Goal: Task Accomplishment & Management: Use online tool/utility

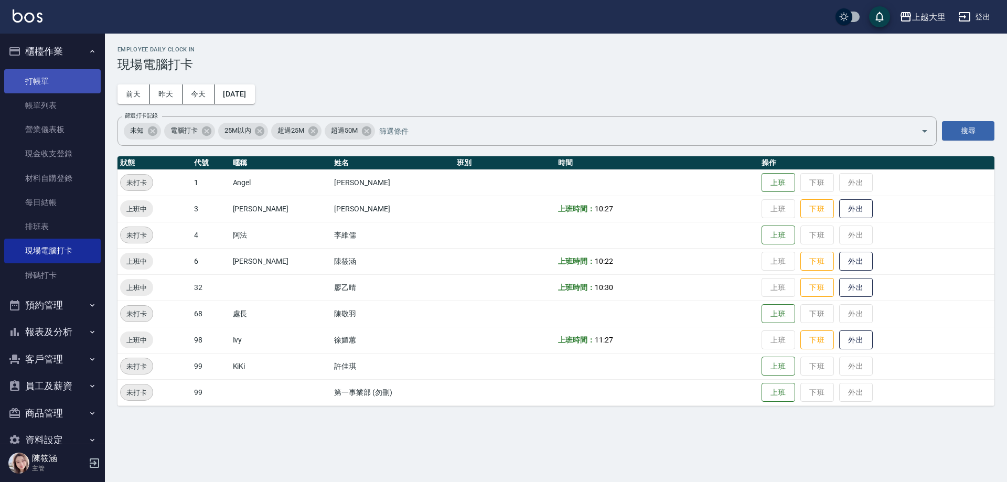
click at [34, 83] on link "打帳單" at bounding box center [52, 81] width 97 height 24
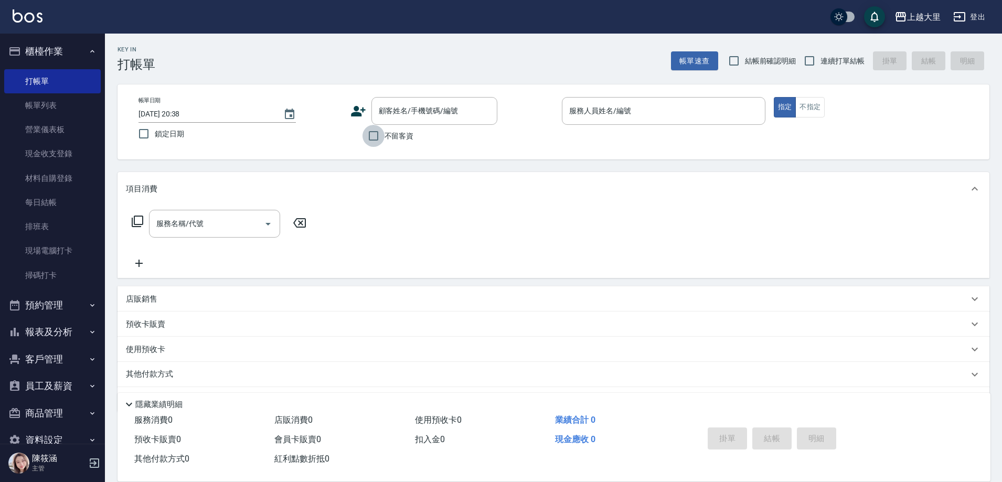
click at [374, 133] on input "不留客資" at bounding box center [373, 136] width 22 height 22
checkbox input "true"
click at [809, 61] on input "連續打單結帳" at bounding box center [809, 61] width 22 height 22
checkbox input "true"
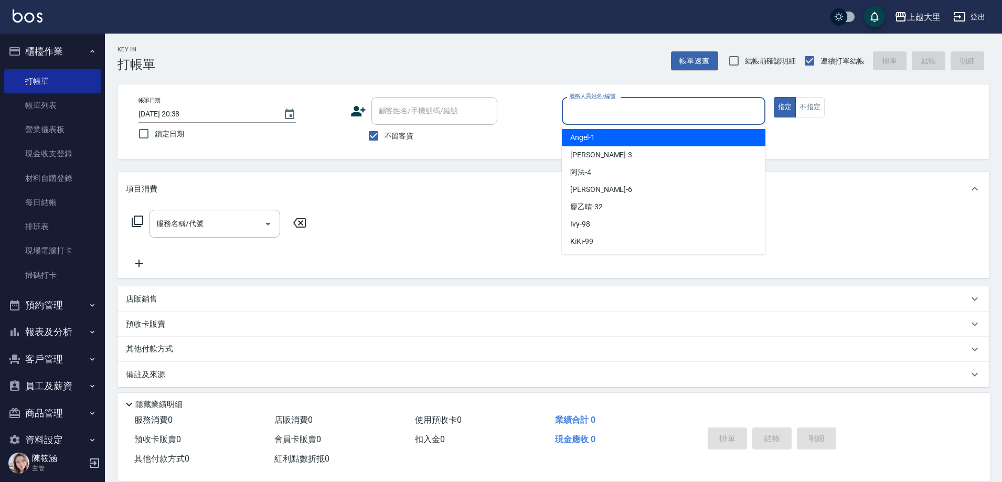
click at [681, 109] on input "服務人員姓名/編號" at bounding box center [663, 111] width 194 height 18
type input "Phoebe菲比-6"
type button "true"
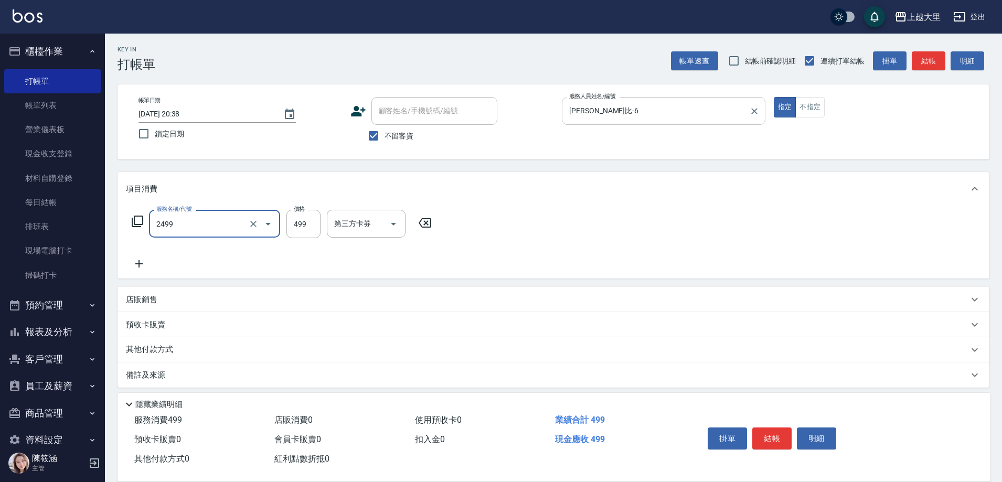
type input "499洗剪(2499)"
type input "500"
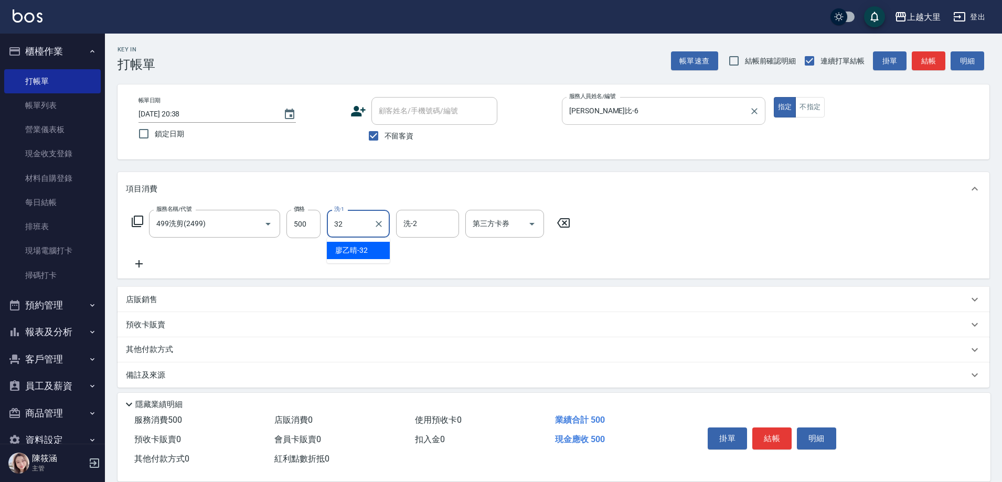
type input "廖乙晴-32"
click at [532, 220] on icon "Open" at bounding box center [532, 224] width 13 height 13
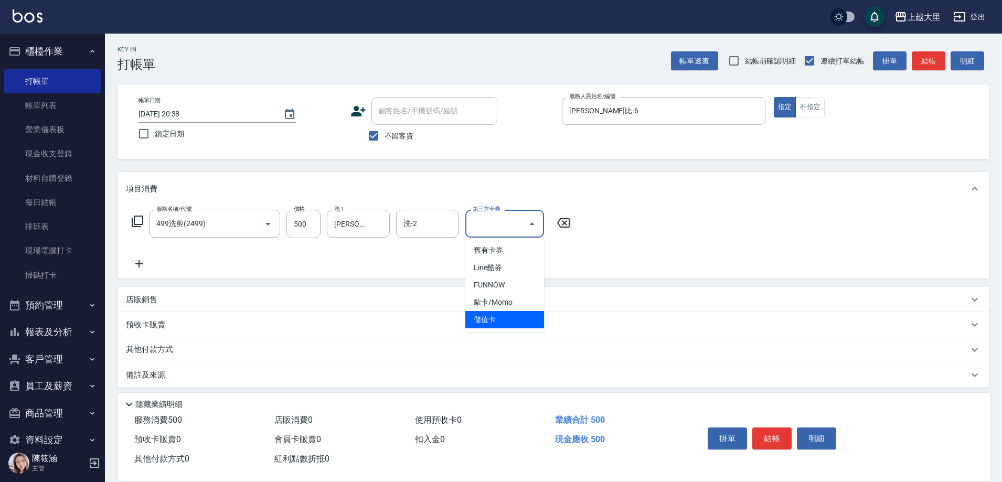
click at [525, 325] on span "儲值卡" at bounding box center [504, 319] width 79 height 17
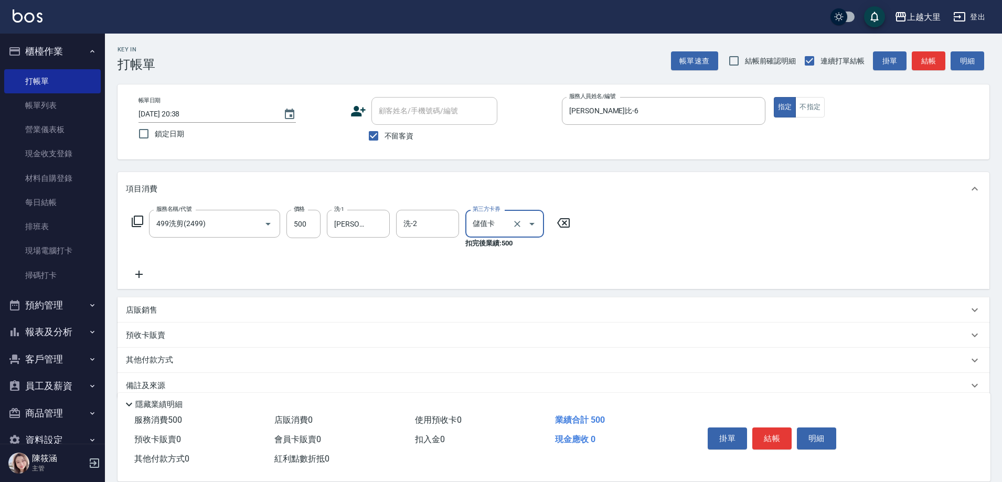
type input "儲值卡"
click at [769, 436] on button "結帳" at bounding box center [771, 438] width 39 height 22
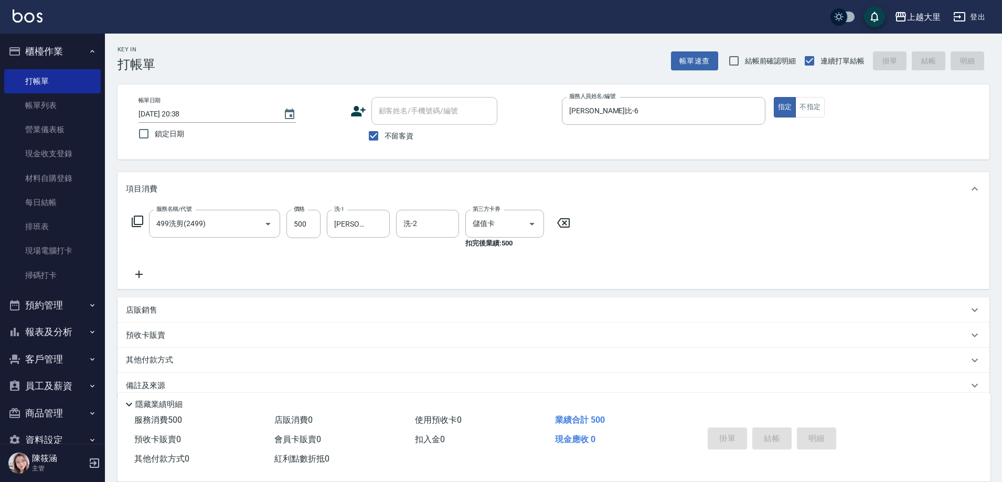
type input "2025/09/14 20:39"
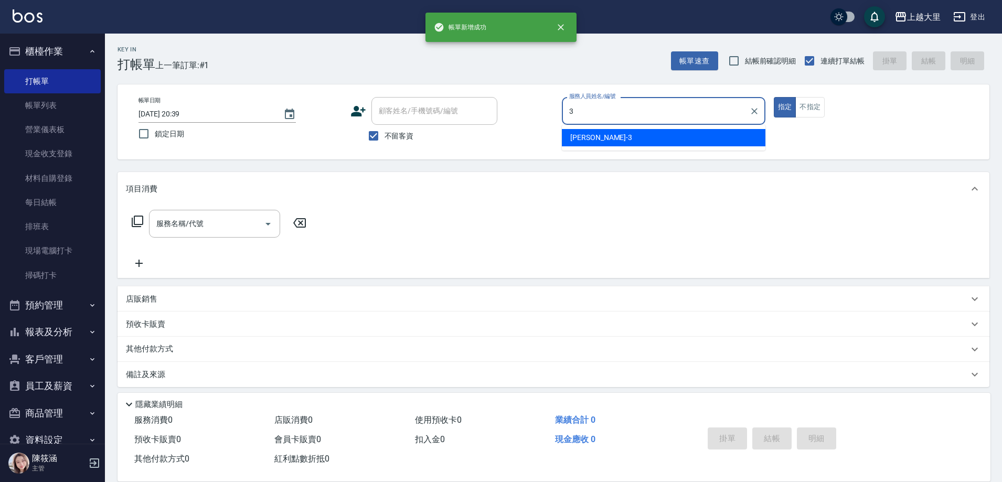
type input "Joanna喬安娜-3"
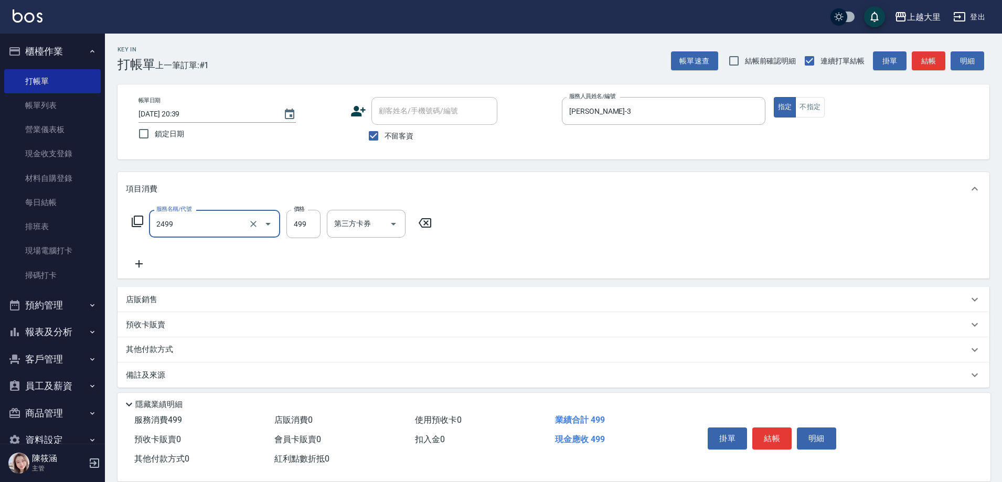
type input "499洗剪(2499)"
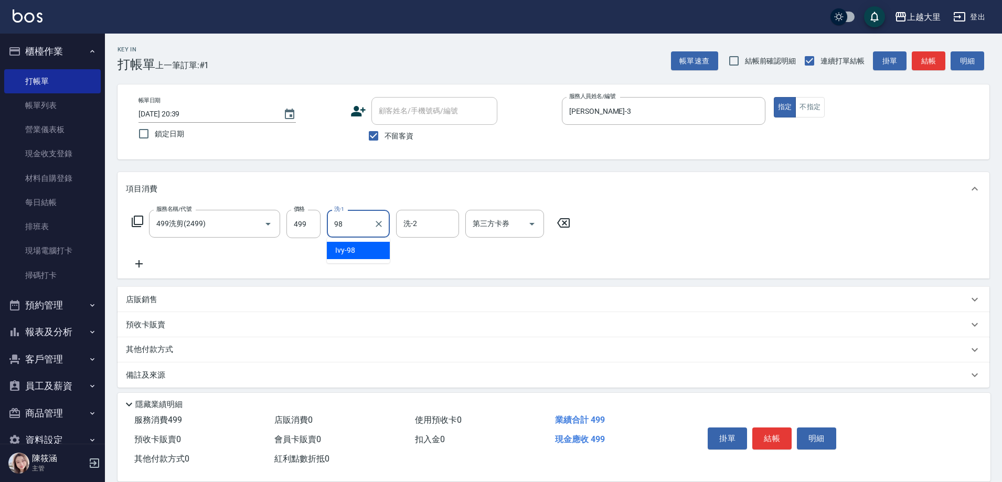
type input "Ivy-98"
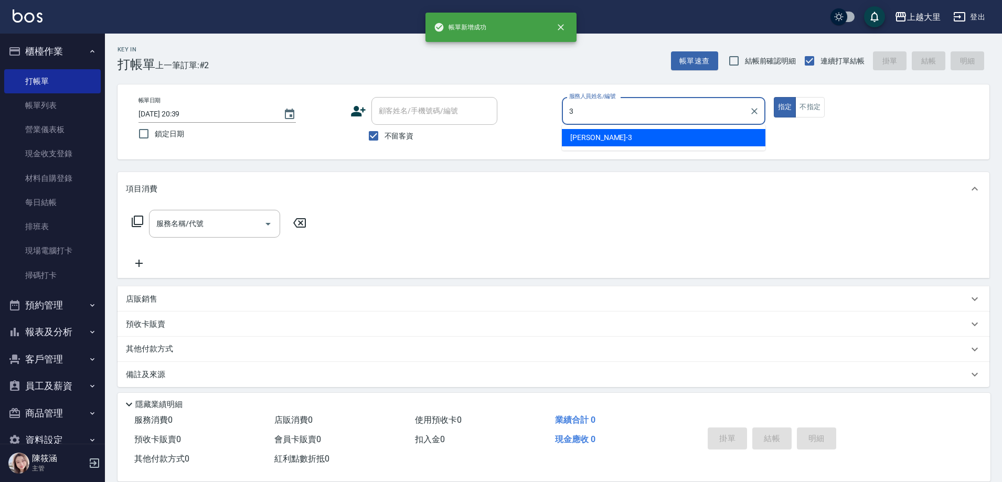
type input "Joanna喬安娜-3"
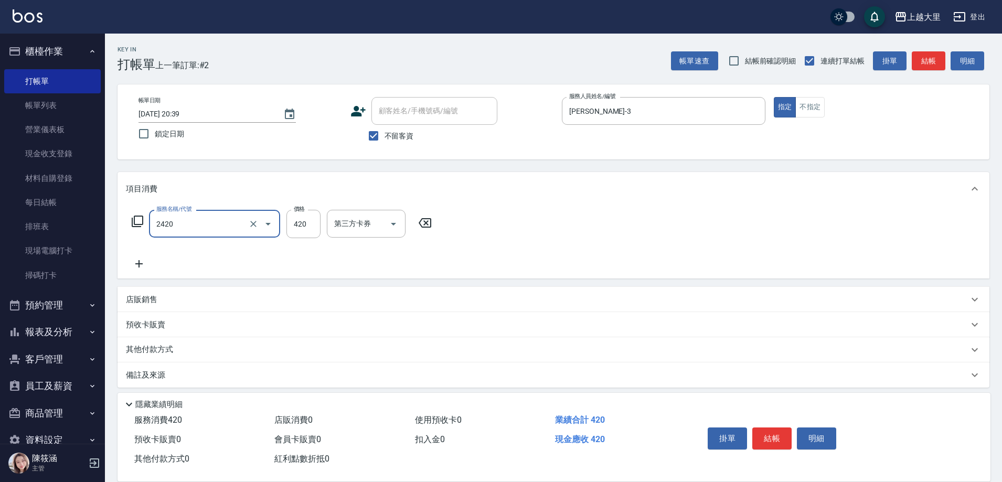
type input "洗+剪420(2420)"
type input "320"
click at [255, 226] on icon "Clear" at bounding box center [253, 224] width 6 height 6
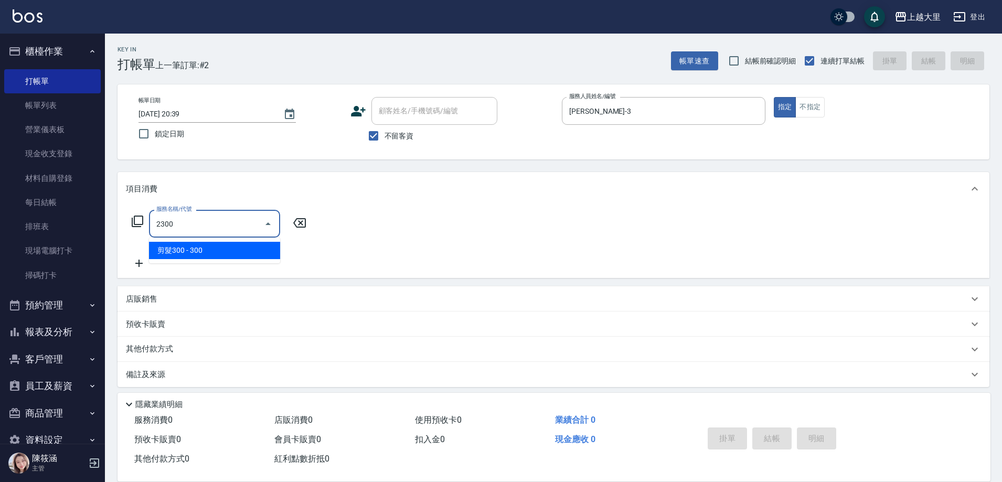
type input "剪髮300(2300)"
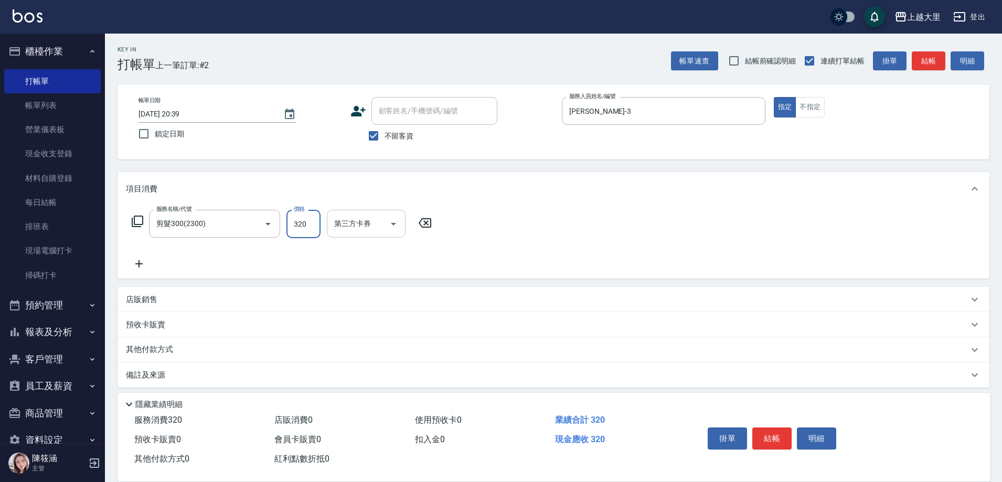
click at [392, 223] on icon "Open" at bounding box center [393, 224] width 5 height 3
type input "320"
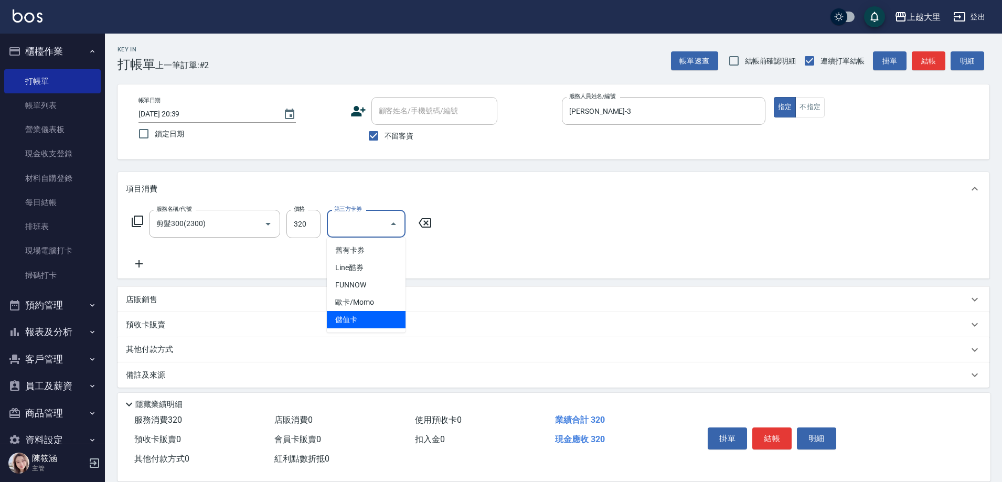
click at [379, 313] on span "儲值卡" at bounding box center [366, 319] width 79 height 17
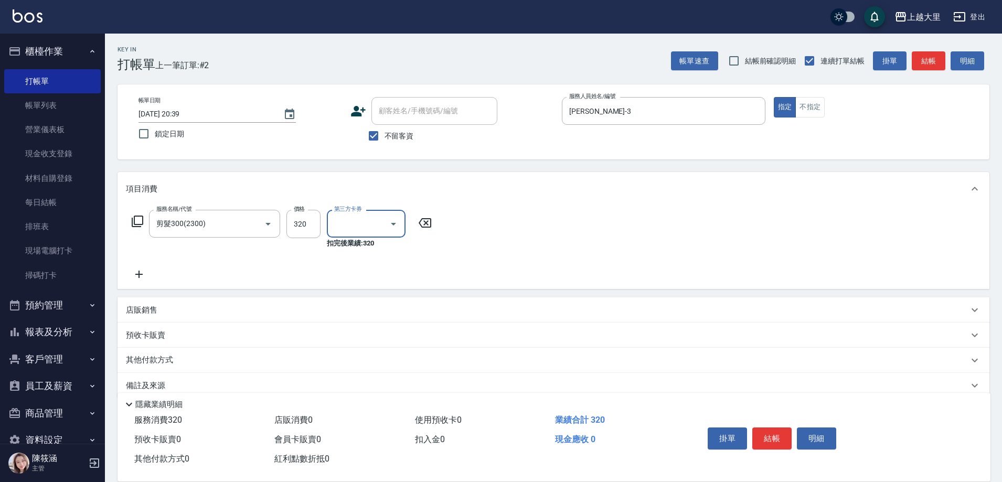
type input "儲值卡"
click at [772, 431] on button "結帳" at bounding box center [771, 438] width 39 height 22
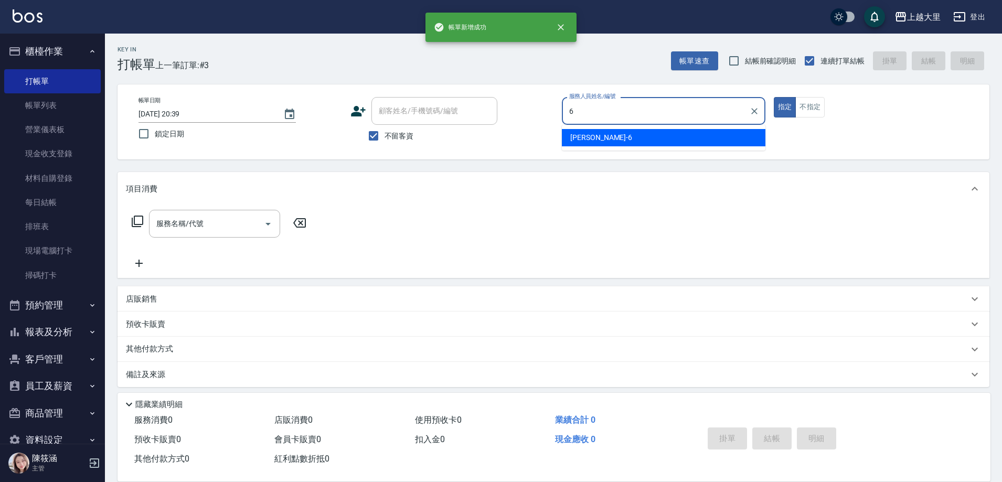
type input "Phoebe菲比-6"
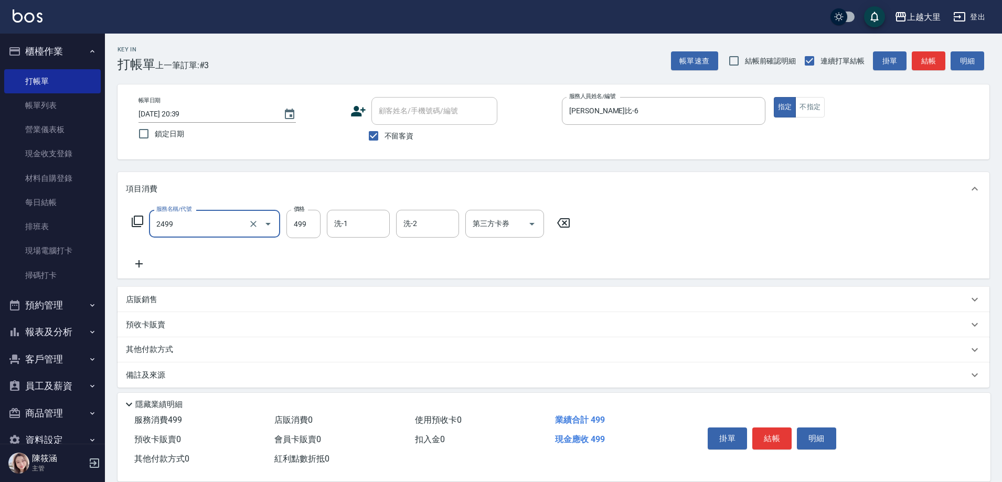
type input "499洗剪(2499)"
type input "500"
type input "廖乙晴-32"
click at [535, 229] on icon "Open" at bounding box center [532, 224] width 13 height 13
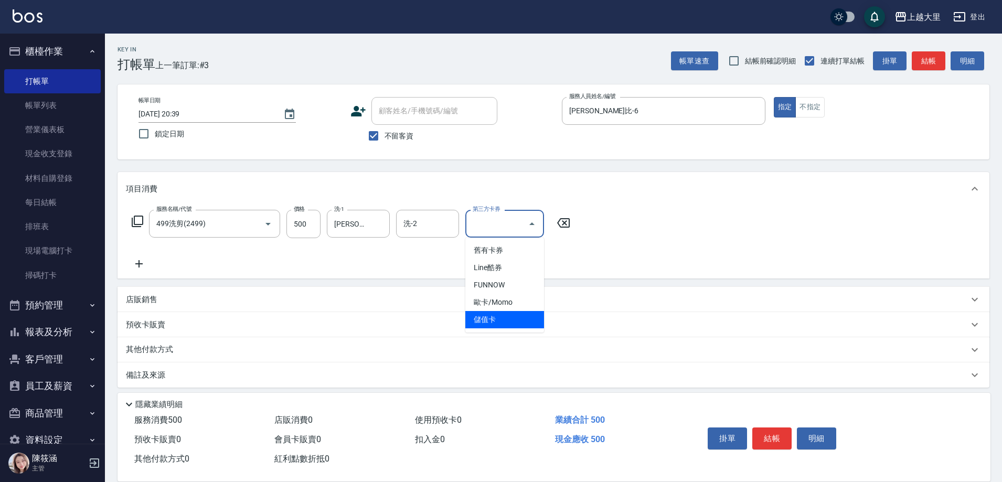
click at [519, 328] on span "儲值卡" at bounding box center [504, 319] width 79 height 17
type input "儲值卡"
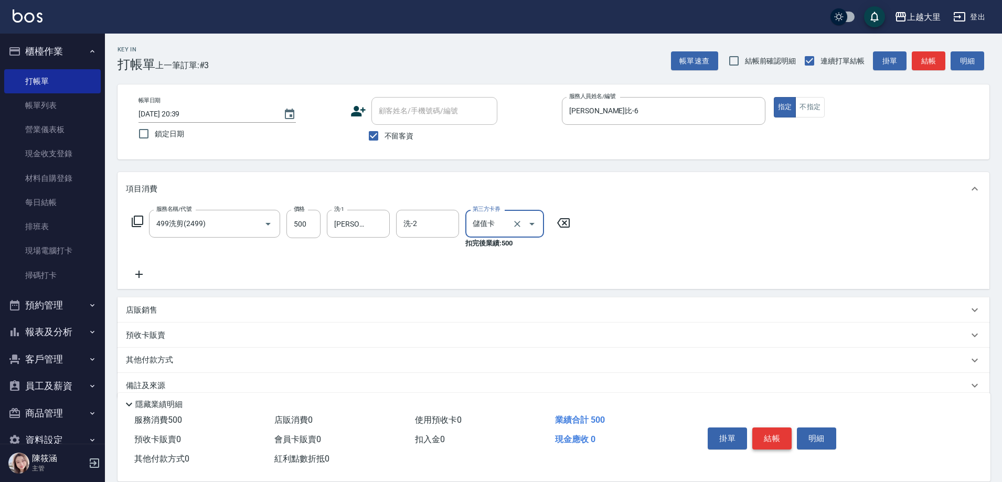
click at [778, 437] on button "結帳" at bounding box center [771, 438] width 39 height 22
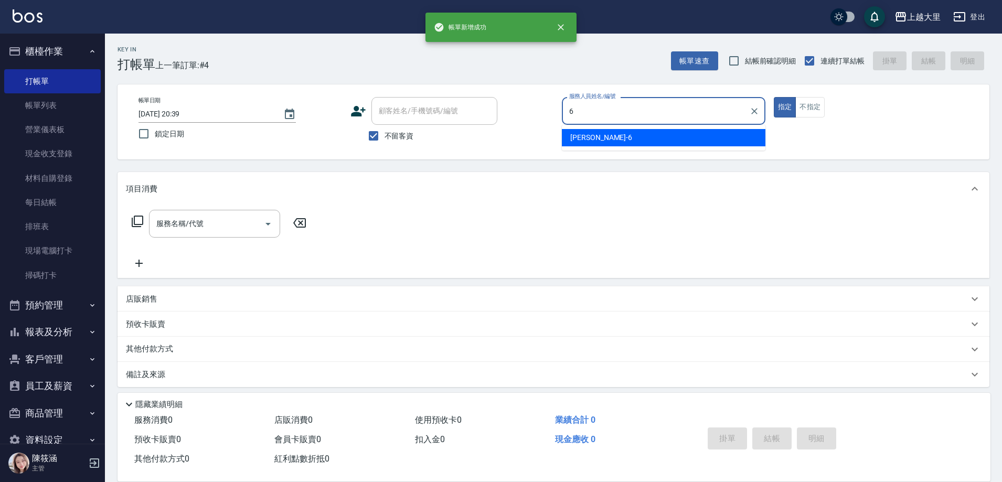
type input "Phoebe菲比-6"
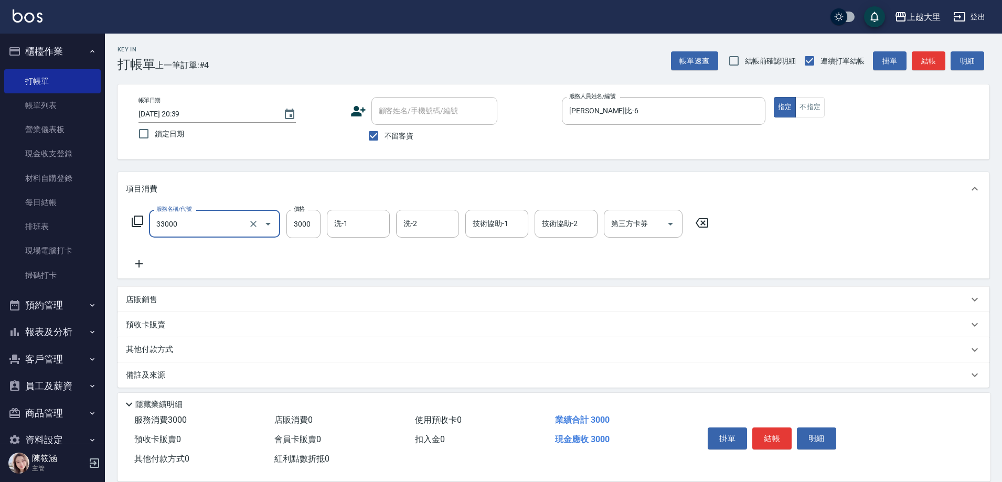
type input "燙髮L(33000)"
type input "廖乙晴-32"
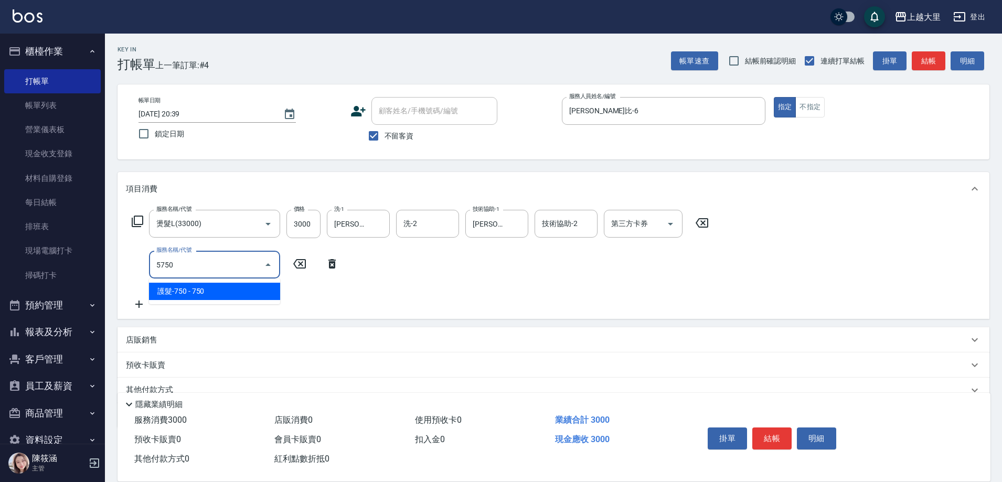
type input "護髮-750(5750)"
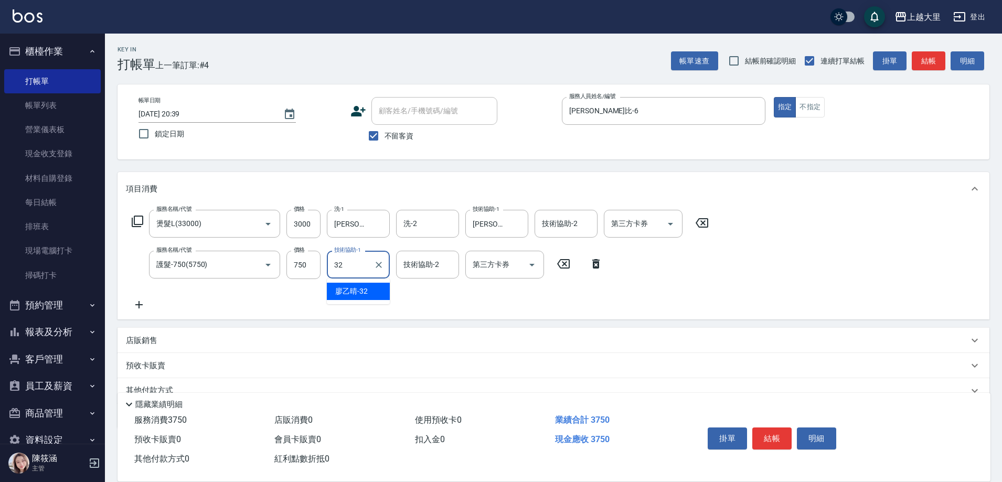
type input "廖乙晴-32"
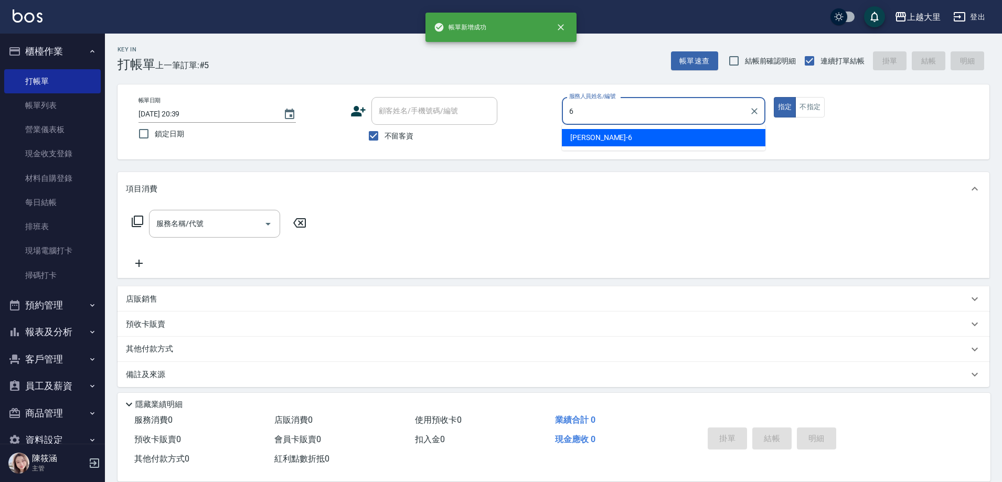
type input "Phoebe菲比-6"
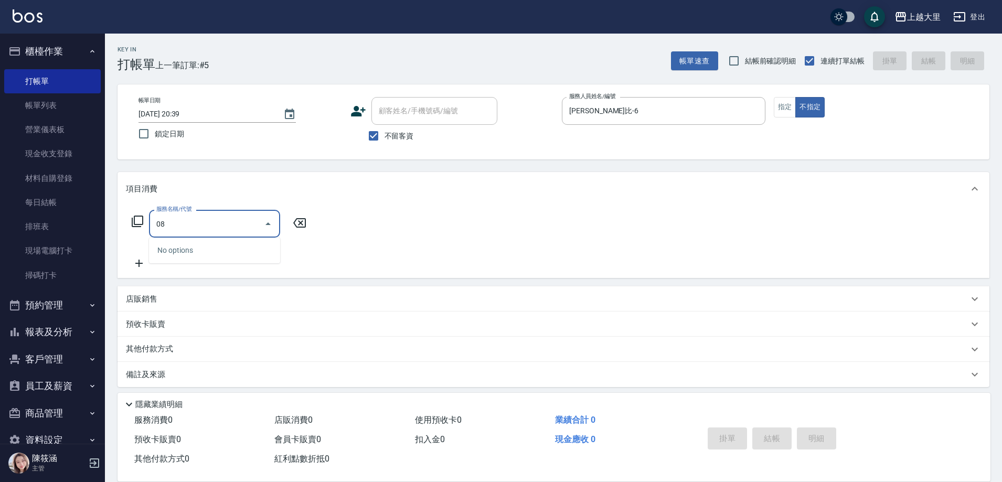
type input "0"
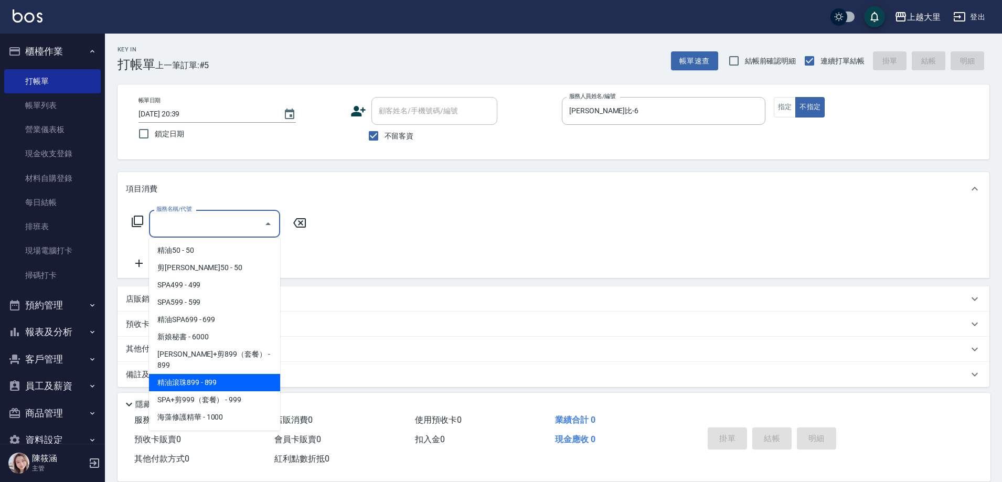
click at [205, 374] on span "精油滾珠899 - 899" at bounding box center [214, 382] width 131 height 17
type input "精油滾珠899(899)"
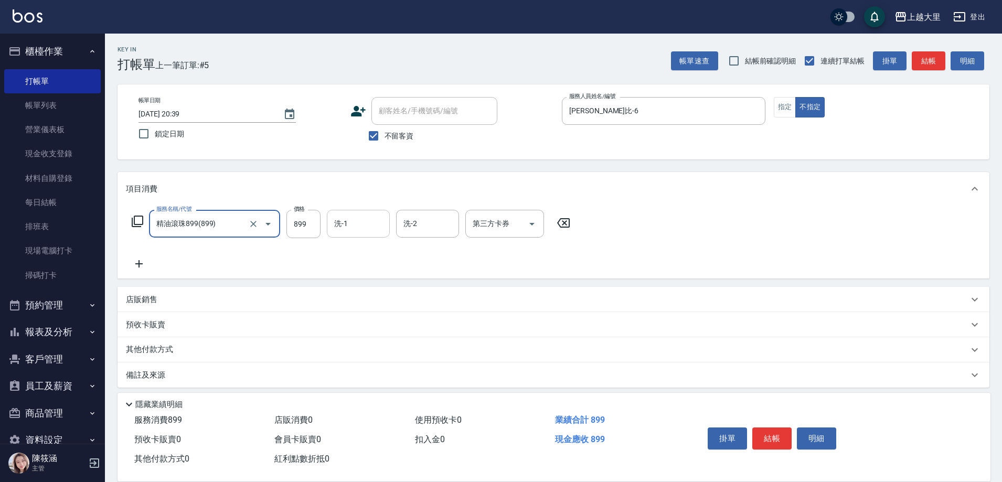
click at [366, 222] on input "洗-1" at bounding box center [359, 224] width 54 height 18
type input "Ivy-98"
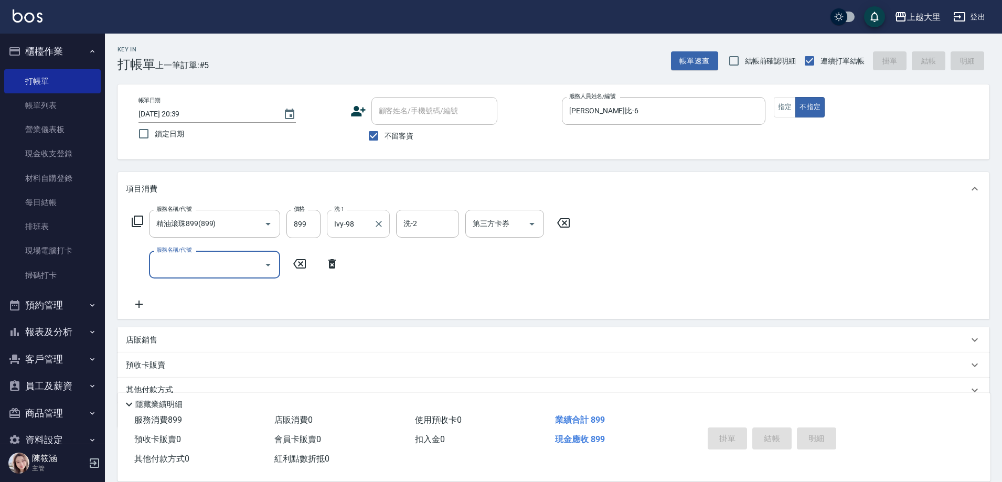
type input "2025/09/14 20:40"
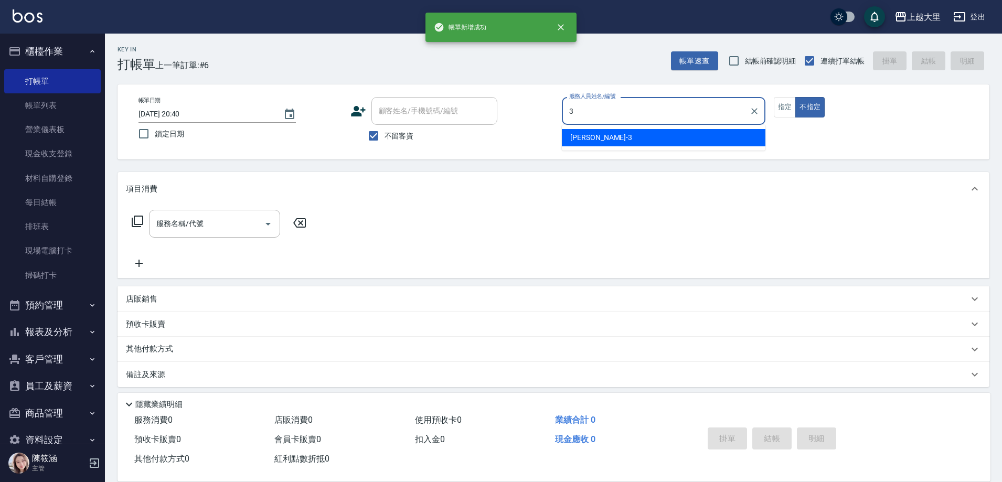
type input "Joanna喬安娜-3"
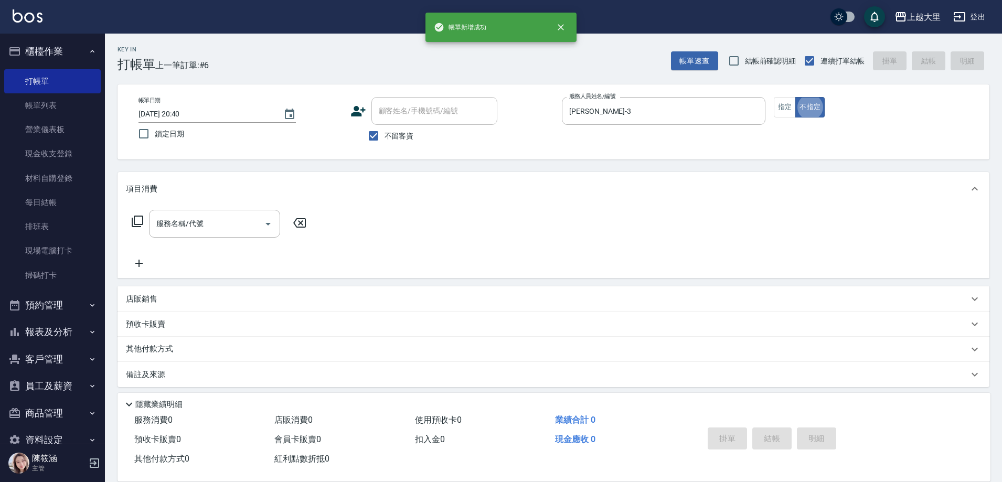
type button "false"
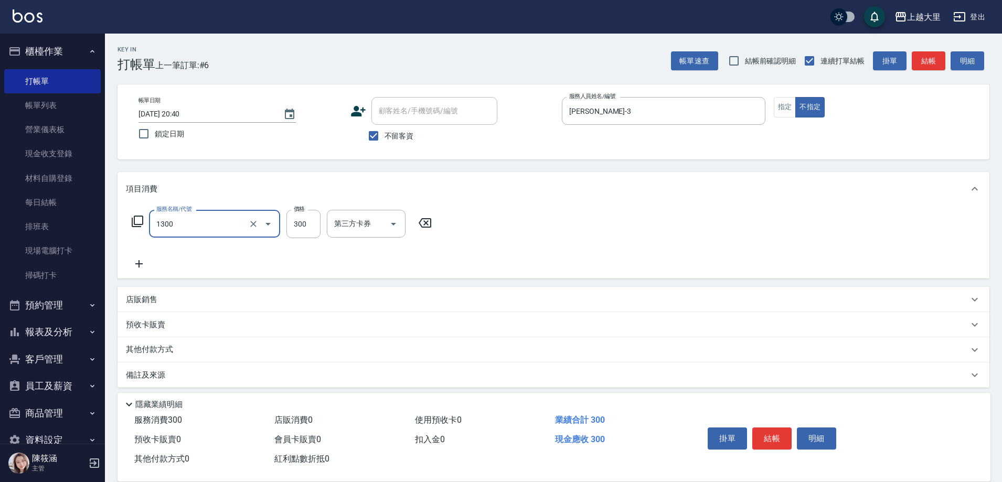
type input "健康洗髮(1300)"
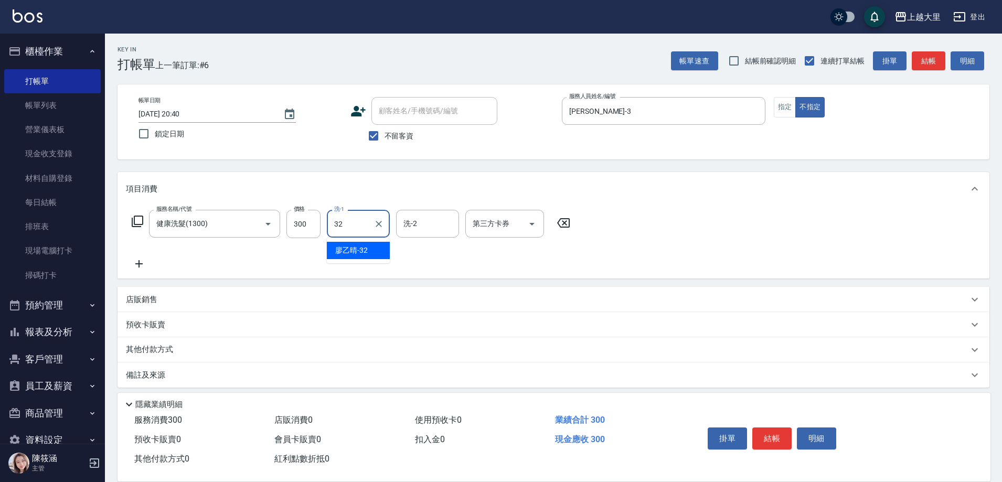
type input "廖乙晴-32"
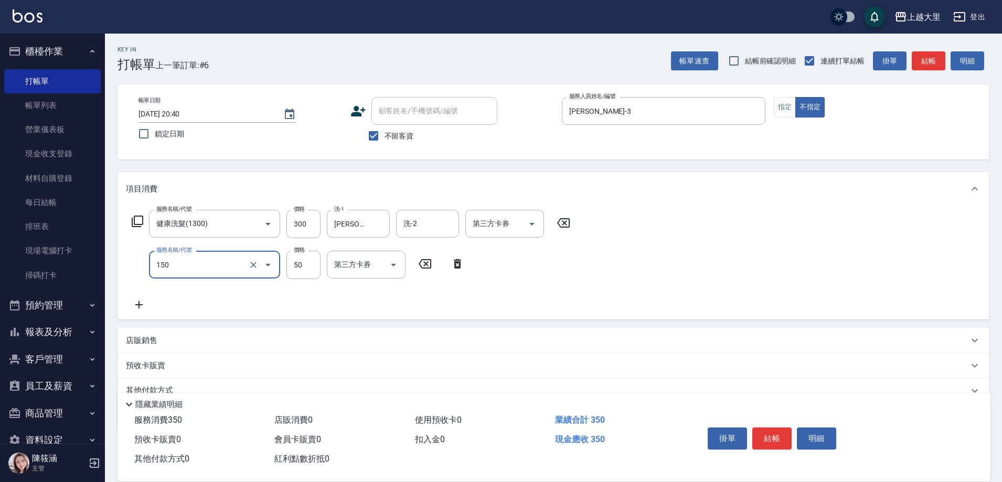
type input "精油50(150)"
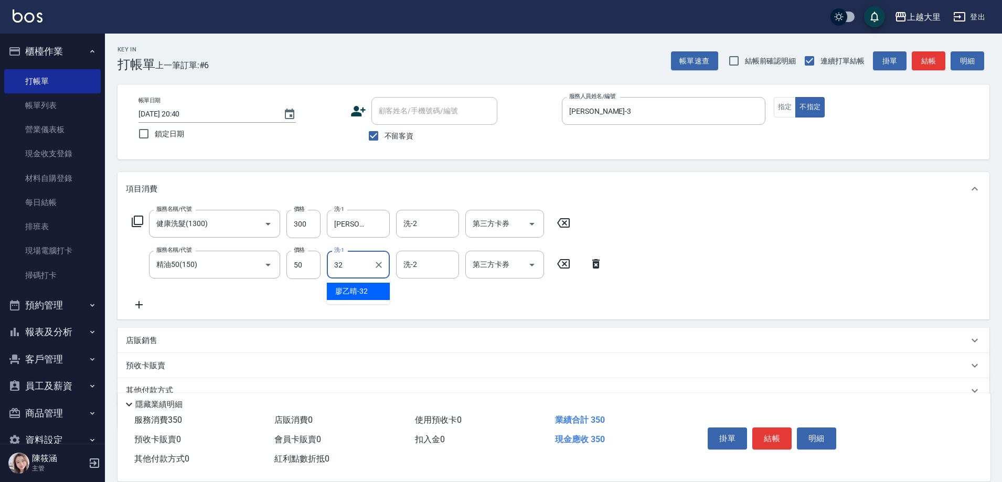
type input "廖乙晴-32"
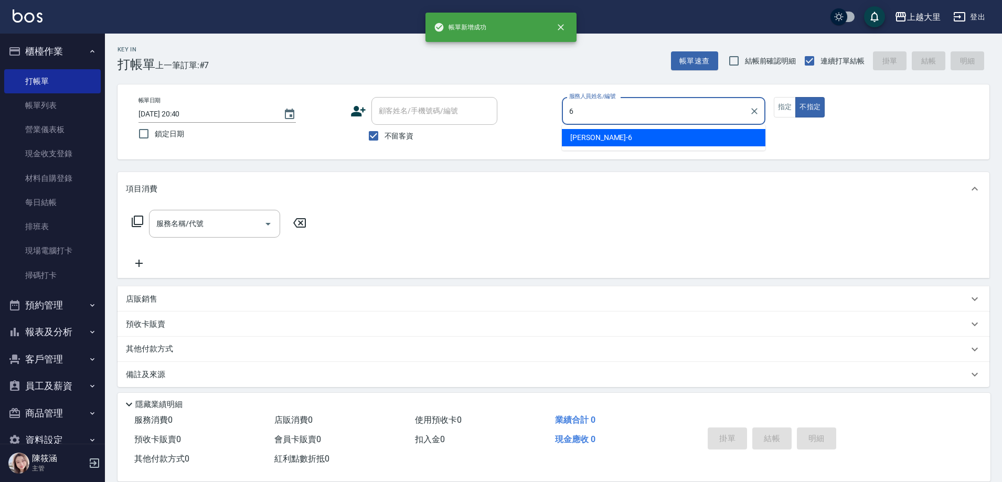
type input "Phoebe菲比-6"
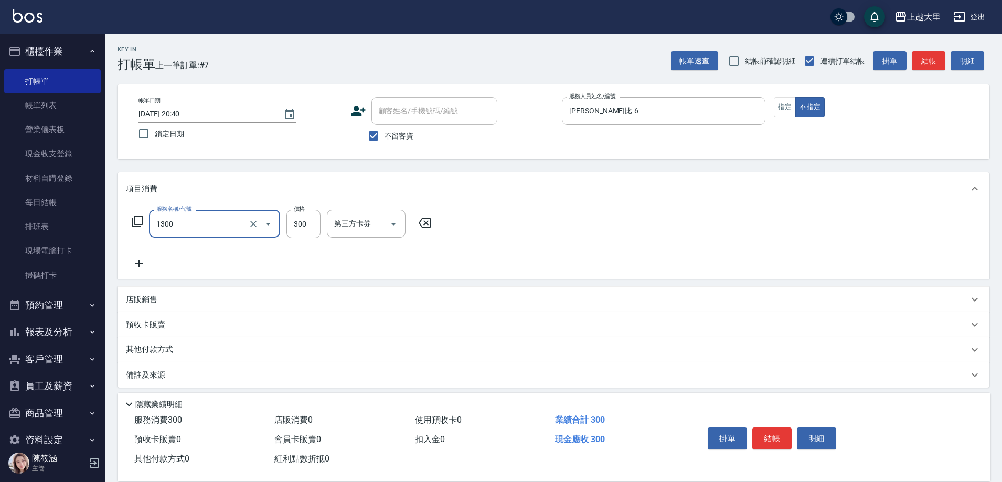
type input "健康洗髮(1300)"
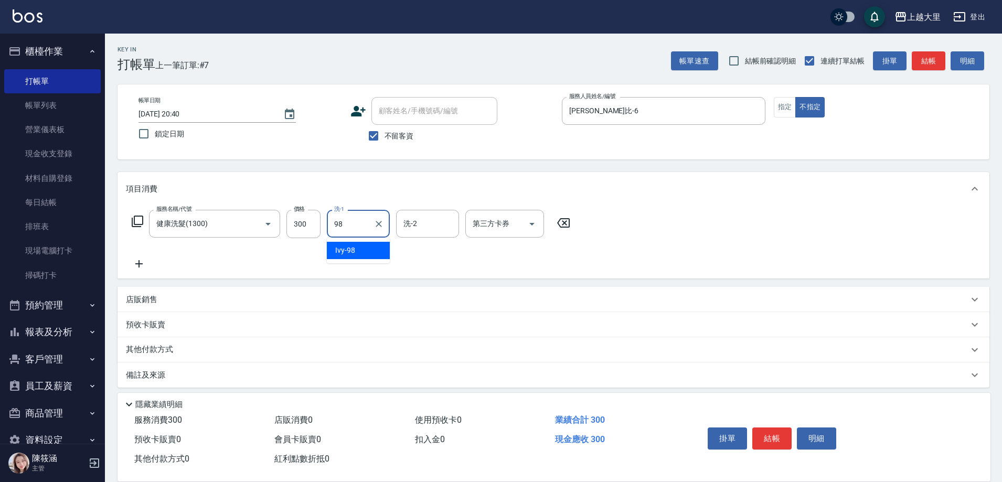
type input "Ivy-98"
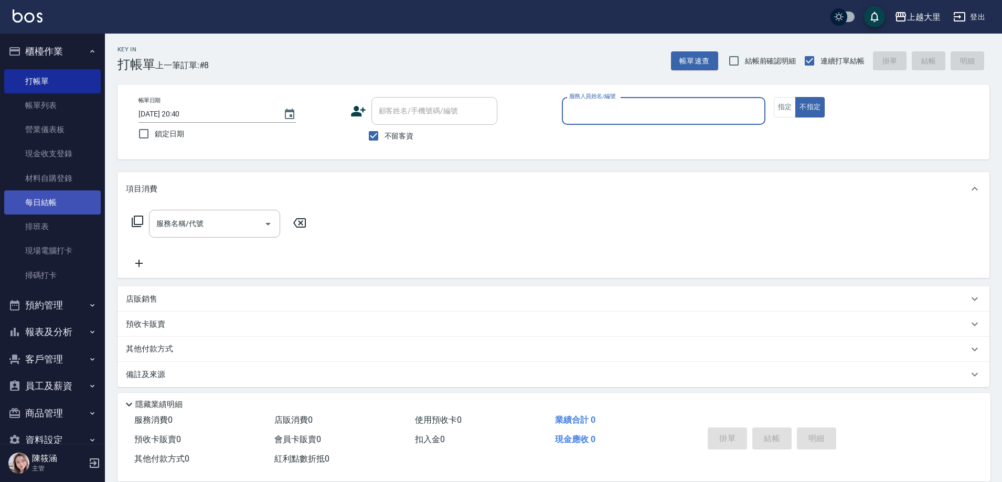
click at [28, 204] on link "每日結帳" at bounding box center [52, 202] width 97 height 24
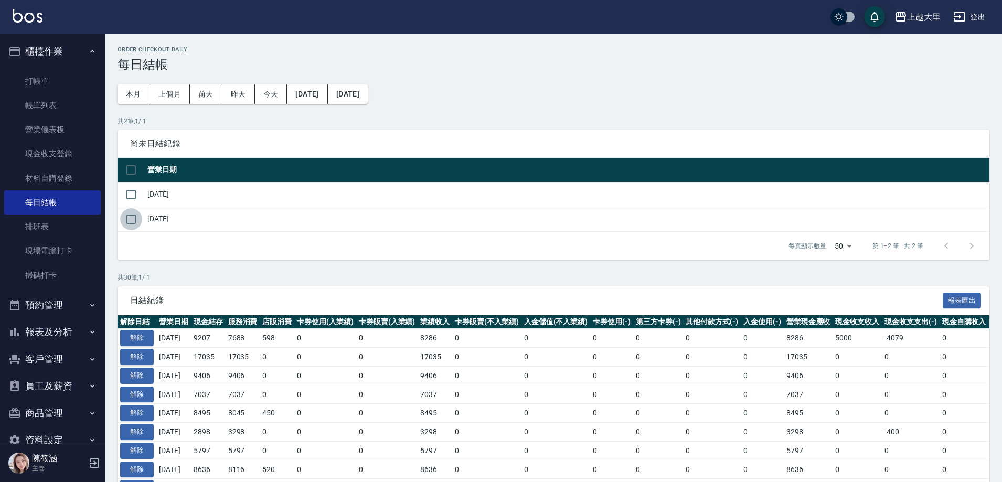
click at [127, 219] on input "checkbox" at bounding box center [131, 219] width 22 height 22
checkbox input "true"
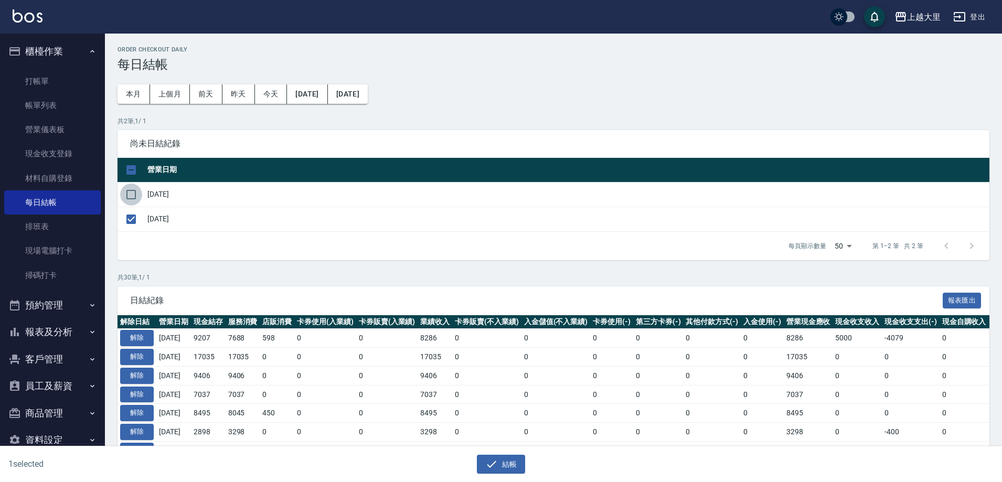
click at [135, 198] on input "checkbox" at bounding box center [131, 195] width 22 height 22
checkbox input "true"
drag, startPoint x: 489, startPoint y: 456, endPoint x: 461, endPoint y: 421, distance: 45.1
click at [487, 456] on button "結帳" at bounding box center [501, 464] width 49 height 19
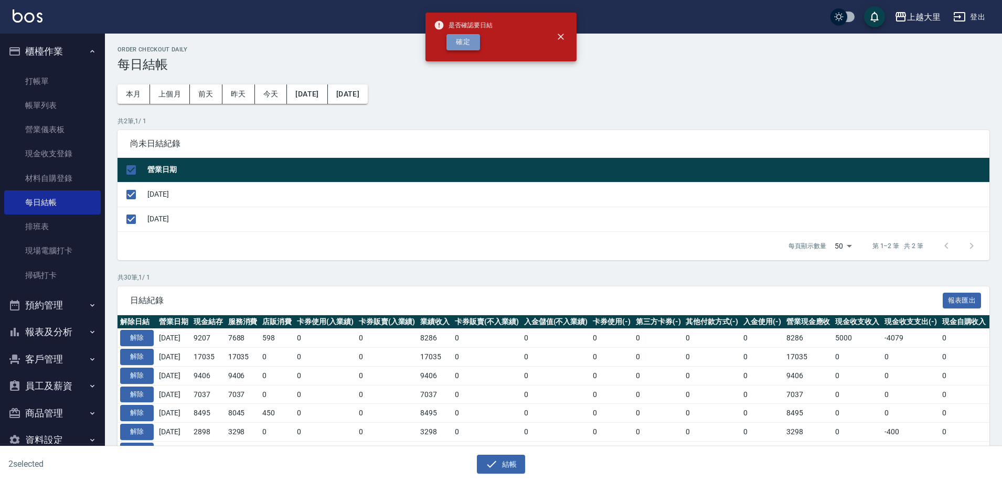
click at [475, 45] on button "確定" at bounding box center [463, 42] width 34 height 16
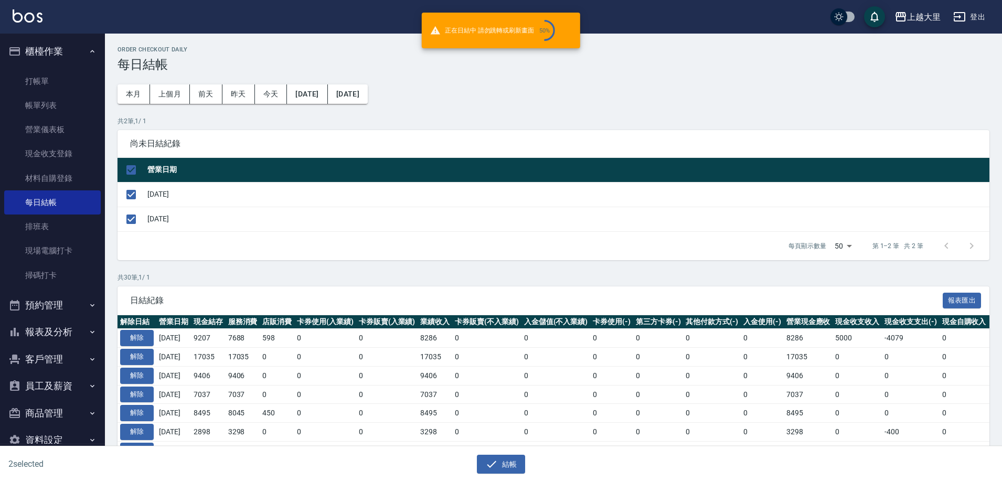
checkbox input "false"
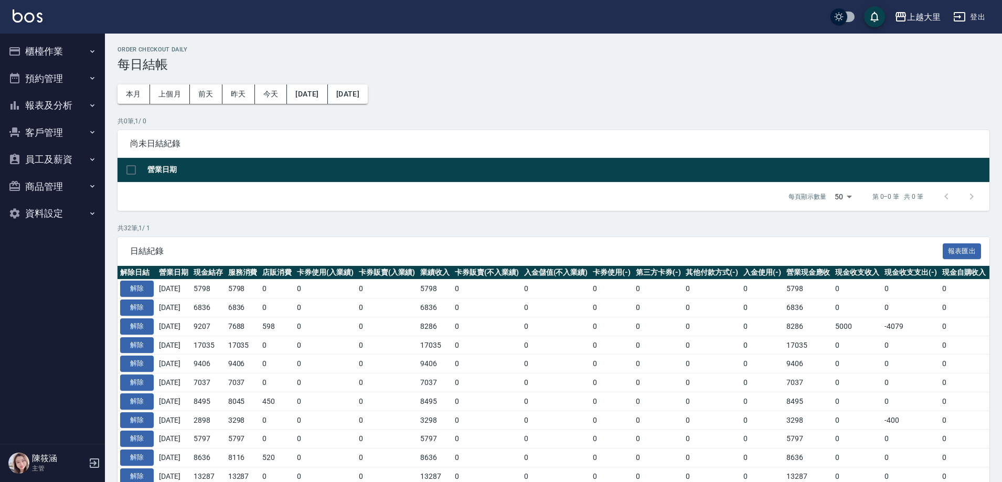
click at [58, 111] on button "報表及分析" at bounding box center [52, 105] width 97 height 27
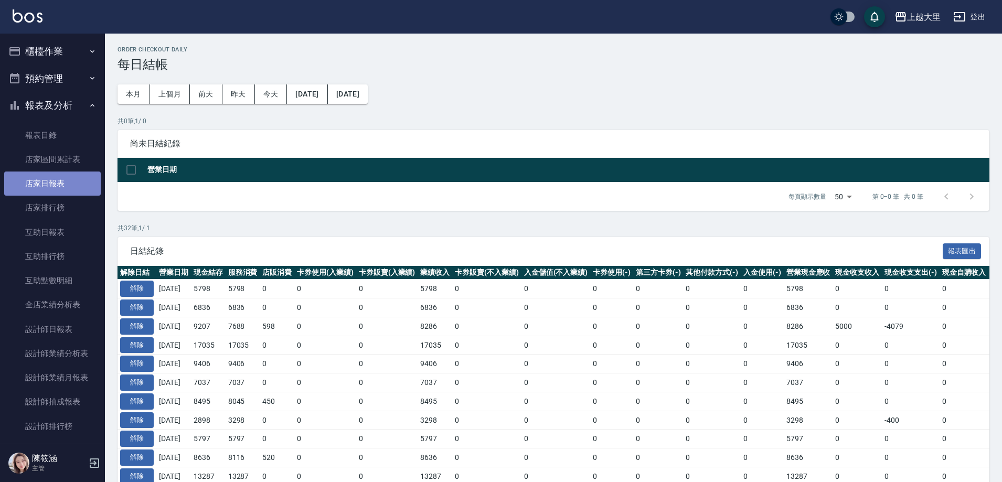
click at [52, 187] on link "店家日報表" at bounding box center [52, 184] width 97 height 24
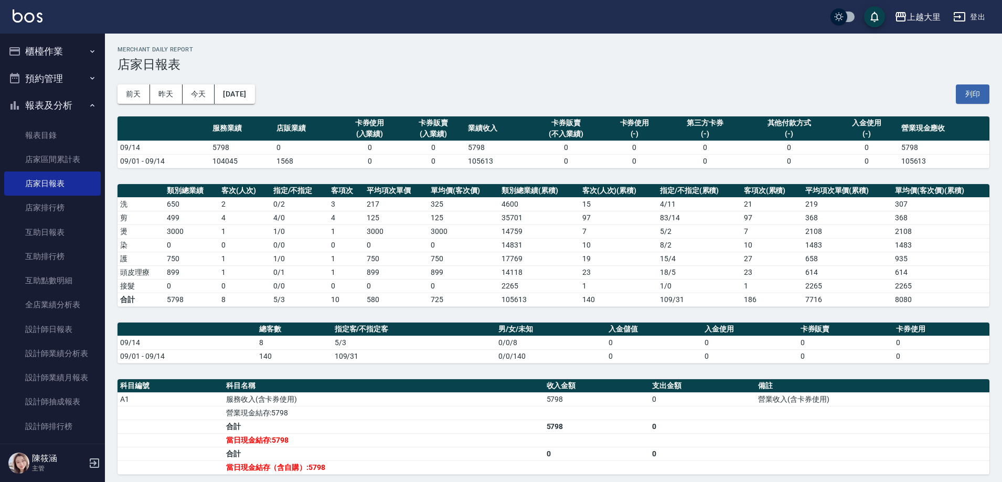
click at [54, 59] on button "櫃檯作業" at bounding box center [52, 51] width 97 height 27
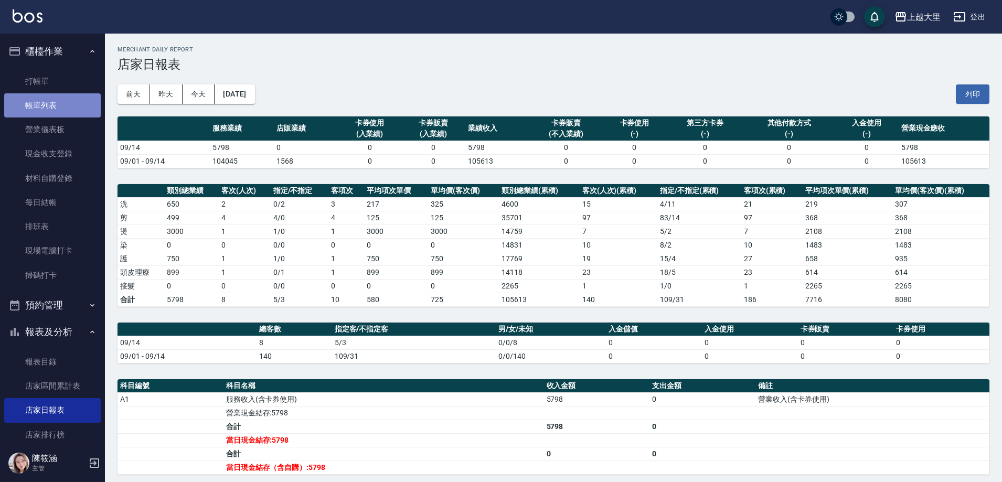
click at [62, 111] on link "帳單列表" at bounding box center [52, 105] width 97 height 24
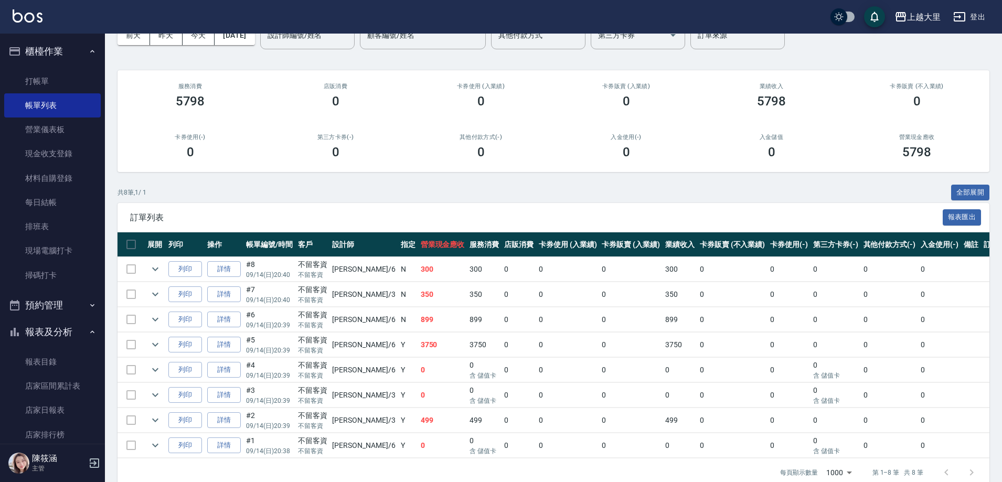
scroll to position [84, 0]
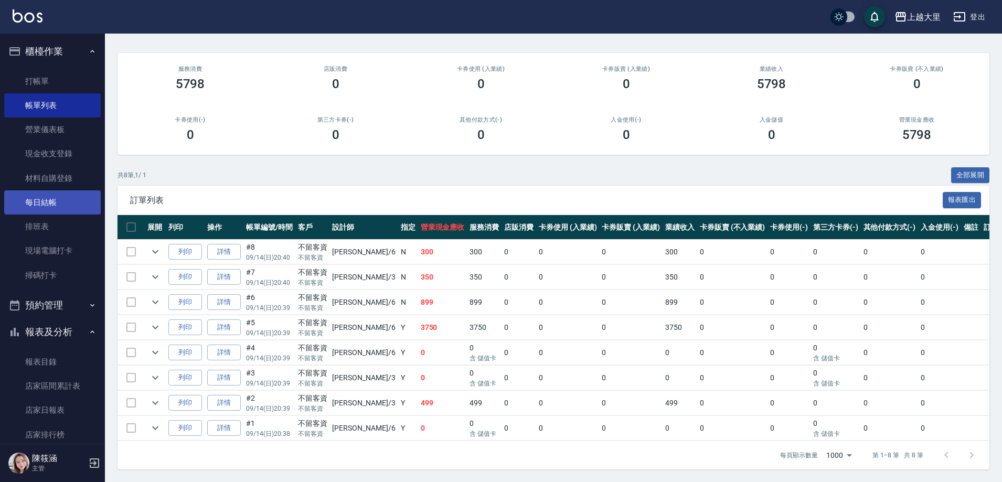
click at [67, 199] on link "每日結帳" at bounding box center [52, 202] width 97 height 24
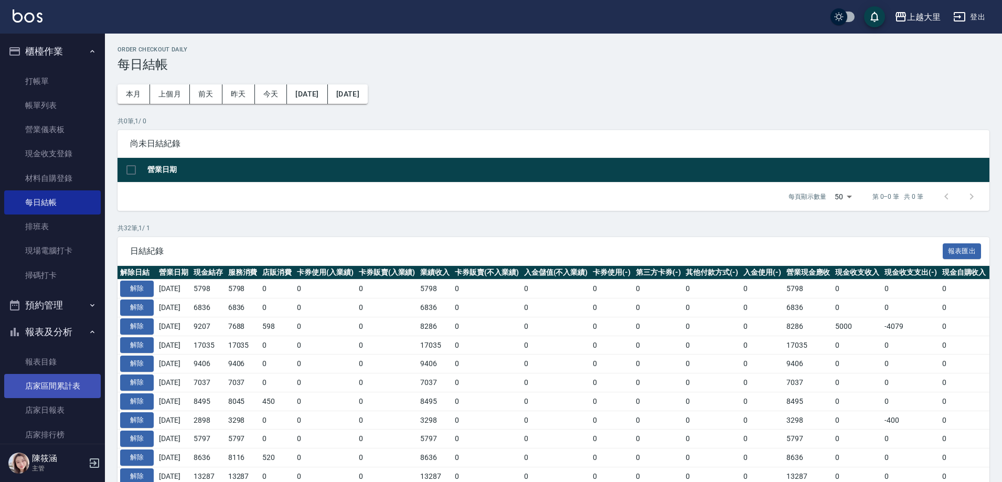
click at [68, 416] on link "店家日報表" at bounding box center [52, 410] width 97 height 24
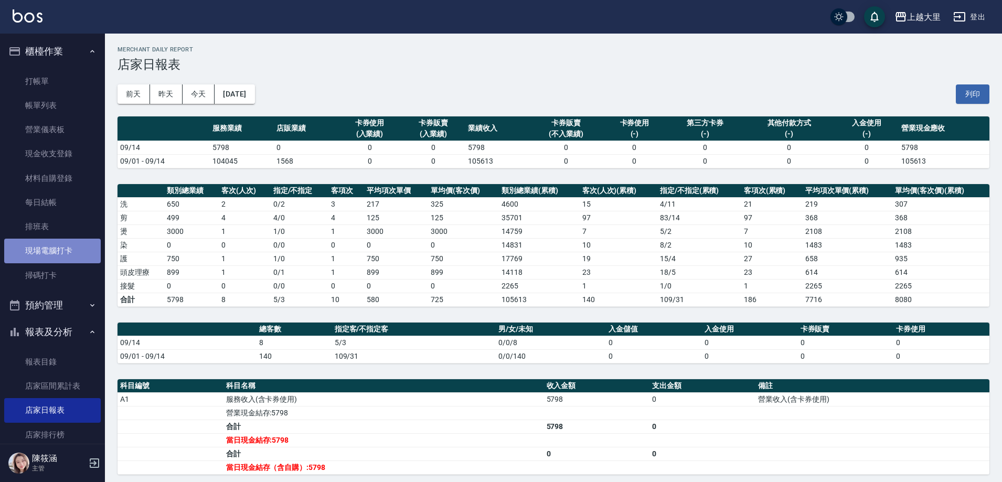
click at [68, 252] on link "現場電腦打卡" at bounding box center [52, 251] width 97 height 24
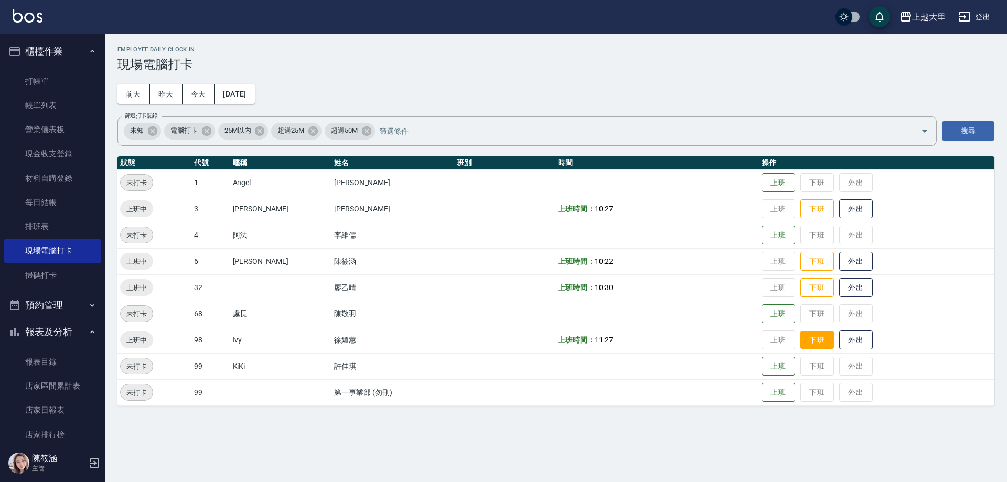
click at [828, 331] on button "下班" at bounding box center [817, 340] width 34 height 18
click at [828, 208] on button "下班" at bounding box center [817, 209] width 34 height 18
click at [807, 255] on button "下班" at bounding box center [817, 261] width 34 height 18
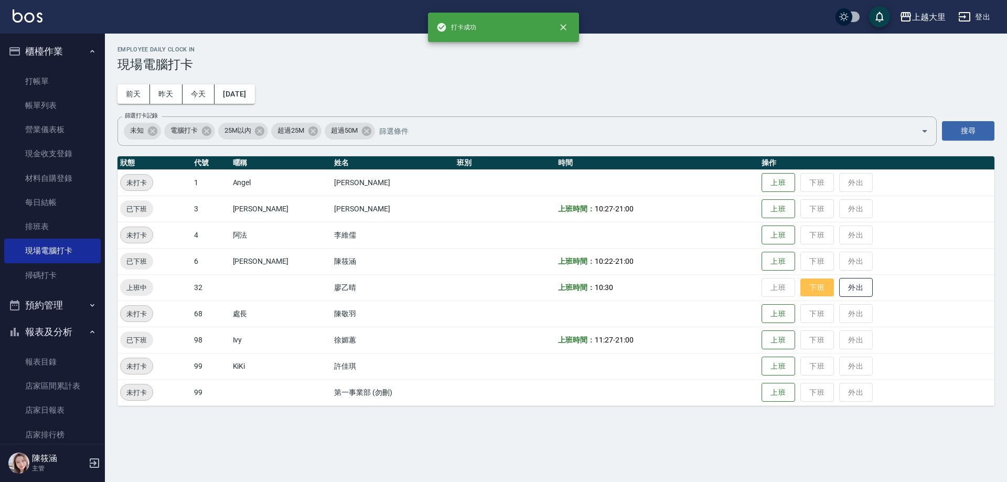
click at [815, 284] on button "下班" at bounding box center [817, 288] width 34 height 18
